Goal: Task Accomplishment & Management: Manage account settings

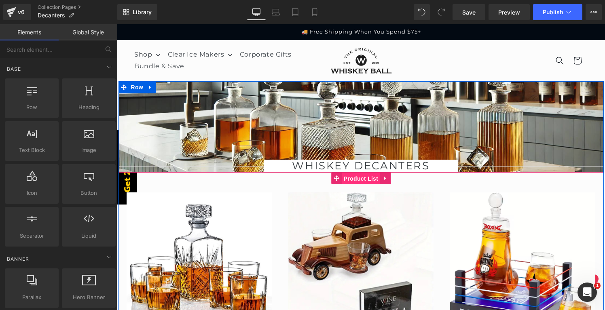
click at [356, 181] on span "Product List" at bounding box center [361, 179] width 38 height 12
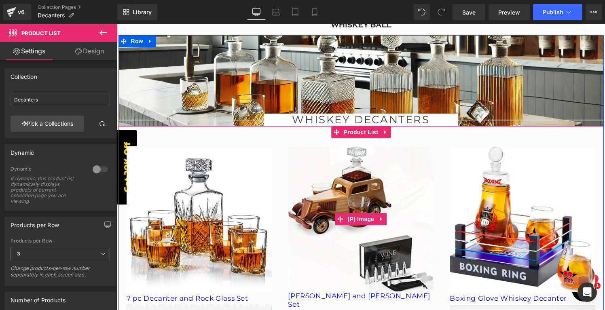
scroll to position [57, 0]
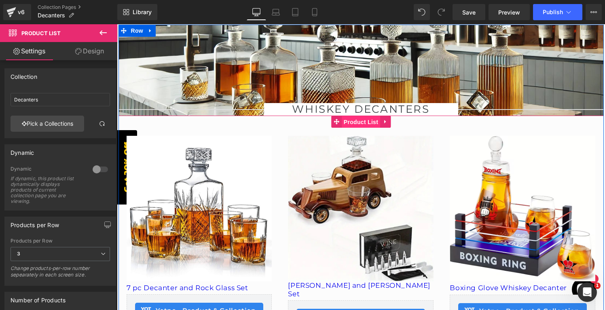
click at [363, 121] on span "Product List" at bounding box center [361, 122] width 38 height 12
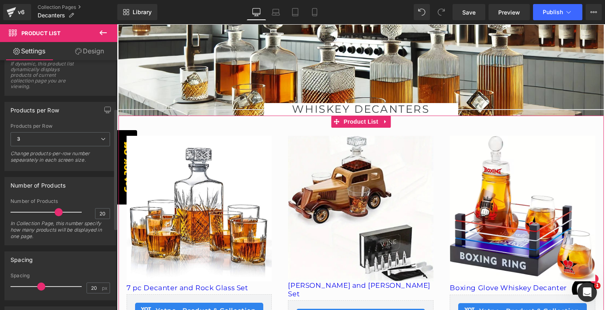
scroll to position [122, 0]
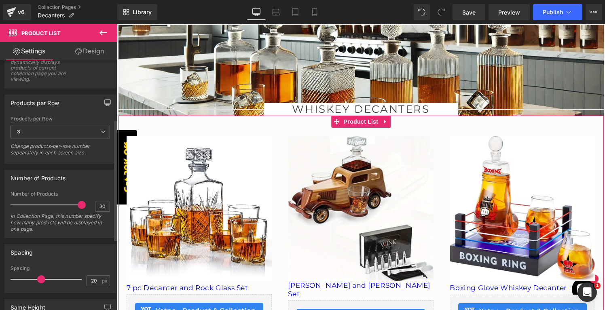
drag, startPoint x: 57, startPoint y: 205, endPoint x: 89, endPoint y: 205, distance: 32.4
click at [89, 205] on div "Number of Products 30 In Collection Page, this number specify how many products…" at bounding box center [61, 214] width 100 height 47
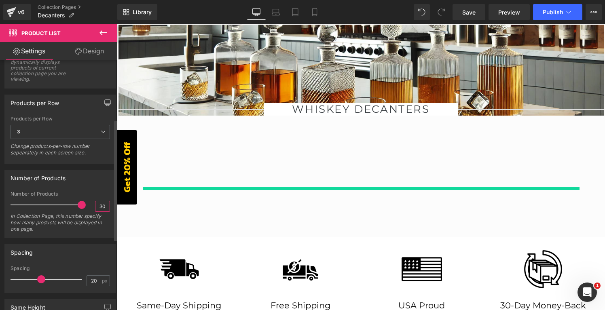
click at [98, 206] on input "30" at bounding box center [102, 206] width 14 height 10
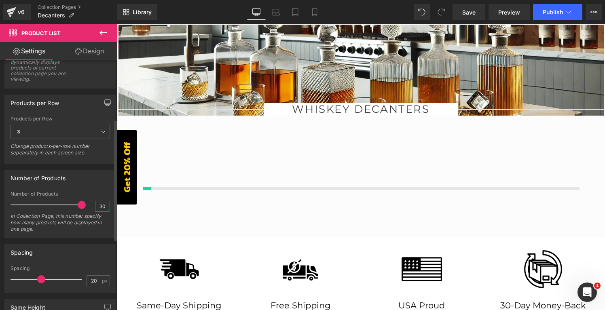
click at [98, 206] on input "30" at bounding box center [102, 206] width 14 height 10
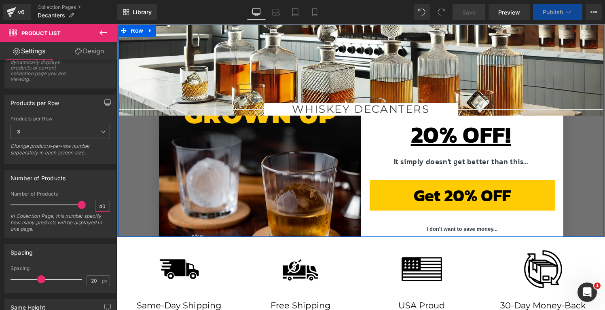
type input "40"
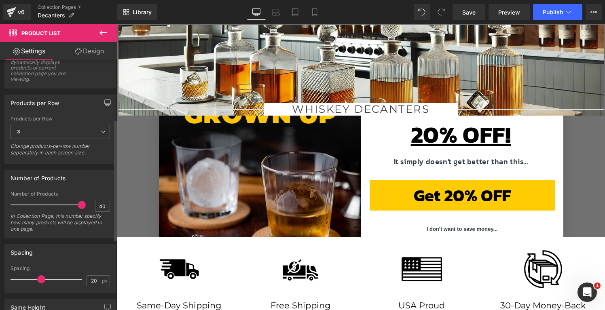
click at [91, 233] on div "In Collection Page, this number specify how many products will be displayed in …" at bounding box center [61, 225] width 100 height 25
click at [549, 14] on span "Publish" at bounding box center [553, 12] width 20 height 6
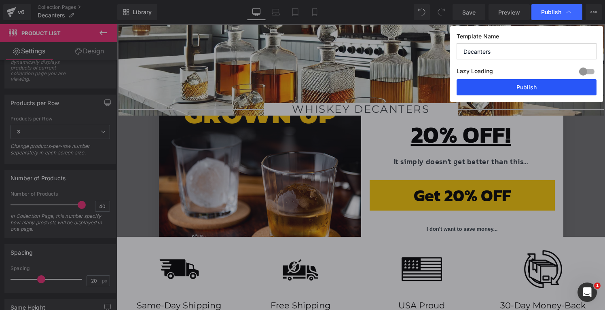
drag, startPoint x: 497, startPoint y: 91, endPoint x: 380, endPoint y: 66, distance: 119.5
click at [497, 91] on button "Publish" at bounding box center [527, 87] width 140 height 16
